Goal: Task Accomplishment & Management: Manage account settings

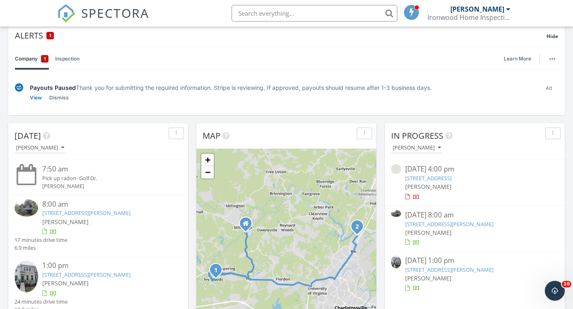
scroll to position [61, 0]
click at [472, 222] on link "3915 William Ct, Charlottesville, VA 22903" at bounding box center [449, 223] width 88 height 7
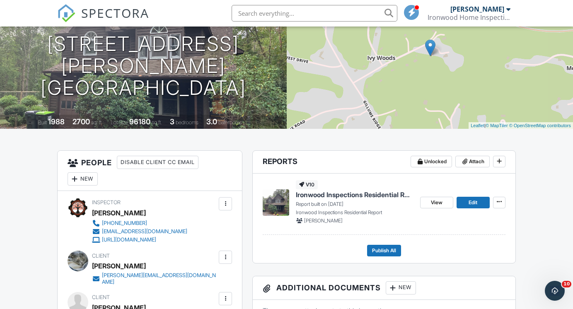
scroll to position [104, 0]
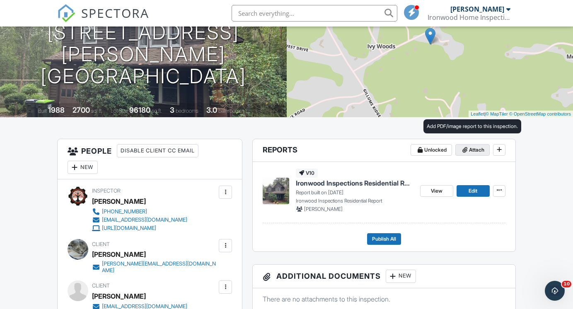
click at [481, 147] on span "Attach" at bounding box center [476, 150] width 15 height 8
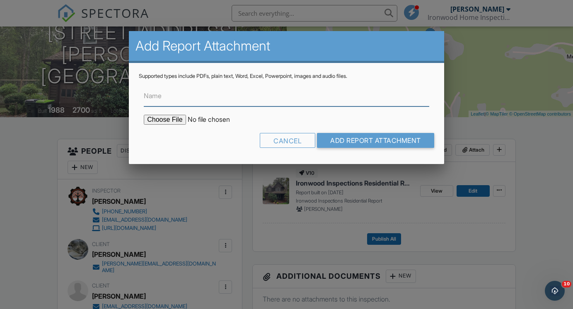
click at [267, 103] on input "Name" at bounding box center [286, 96] width 285 height 20
type input "Radon Report"
click at [174, 118] on input "file" at bounding box center [214, 120] width 141 height 10
type input "C:\fakepath\3915-[PERSON_NAME]-Ct_RadonReport_aa7eea12-3aa4-4014-8ac9-75d5217ed…"
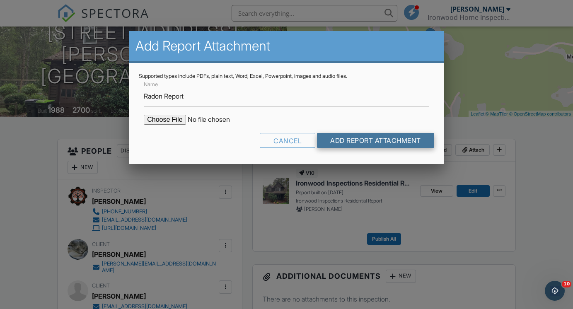
click at [356, 138] on input "Add Report Attachment" at bounding box center [375, 140] width 117 height 15
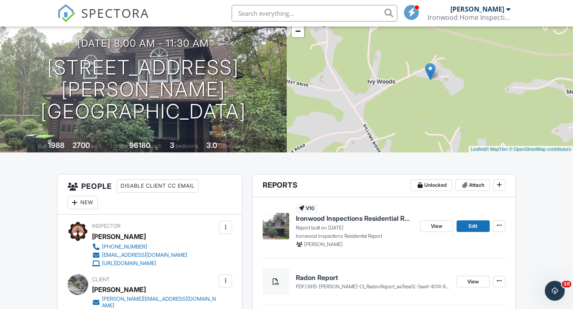
scroll to position [70, 0]
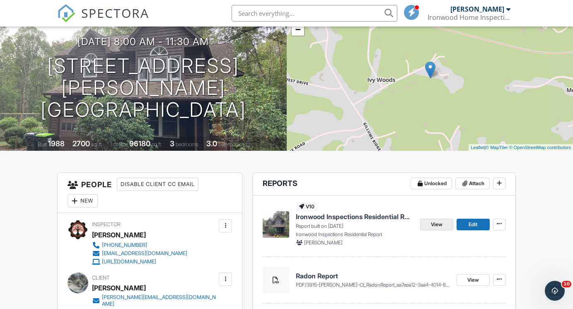
click at [439, 223] on span "View" at bounding box center [437, 224] width 12 height 8
